Goal: Information Seeking & Learning: Learn about a topic

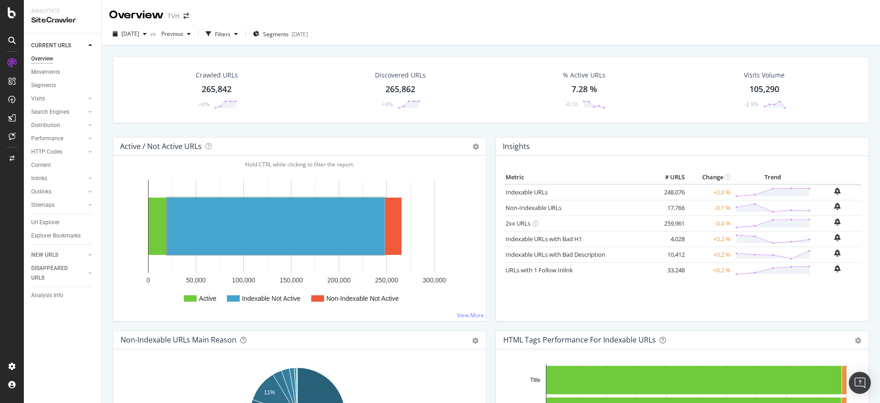
click at [395, 88] on div "265,862" at bounding box center [400, 89] width 30 height 12
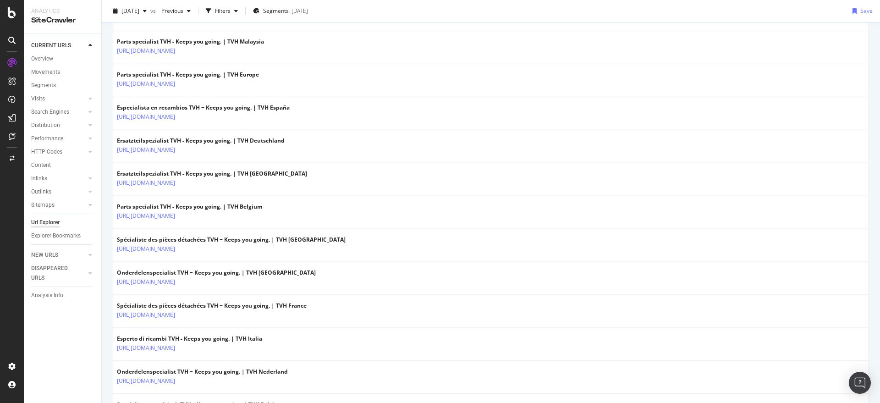
scroll to position [302, 0]
